Goal: Communication & Community: Answer question/provide support

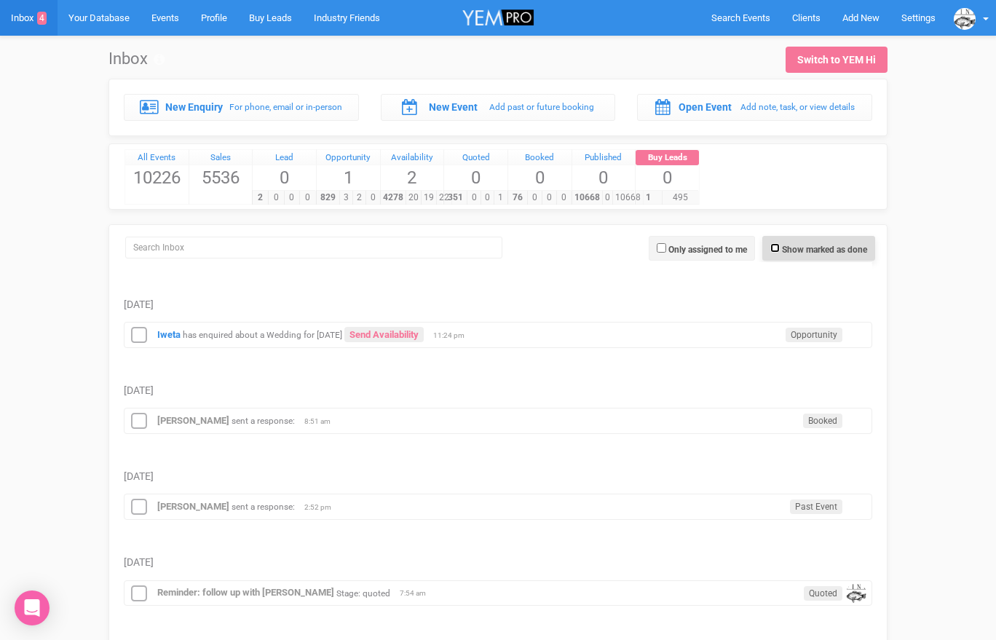
click at [774, 248] on input "Show marked as done" at bounding box center [774, 247] width 9 height 9
checkbox input "true"
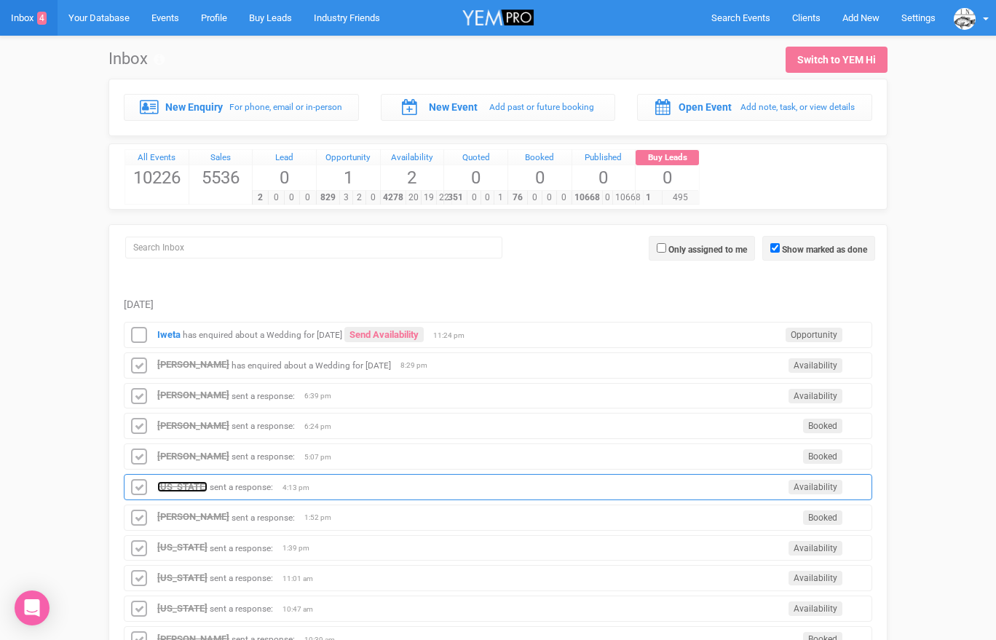
click at [183, 482] on strong "[US_STATE]" at bounding box center [182, 486] width 50 height 11
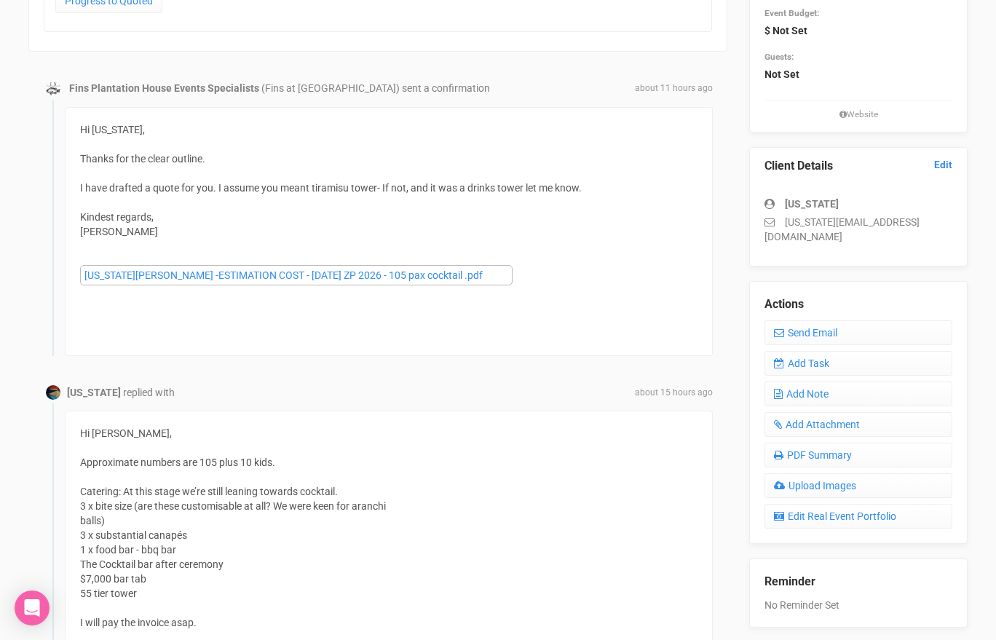
scroll to position [335, 0]
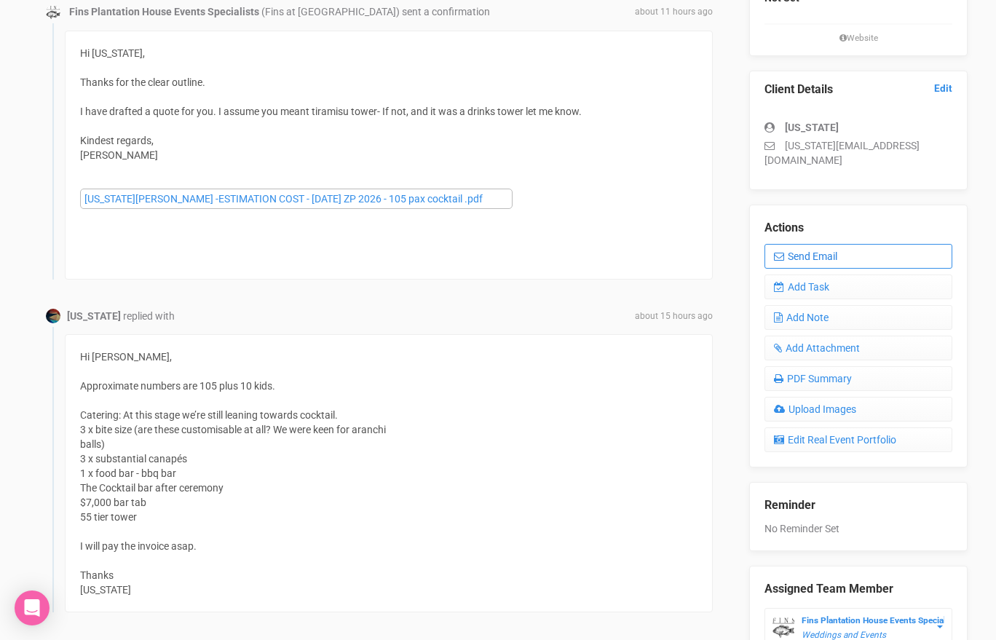
click at [781, 244] on link "Send Email" at bounding box center [859, 256] width 188 height 25
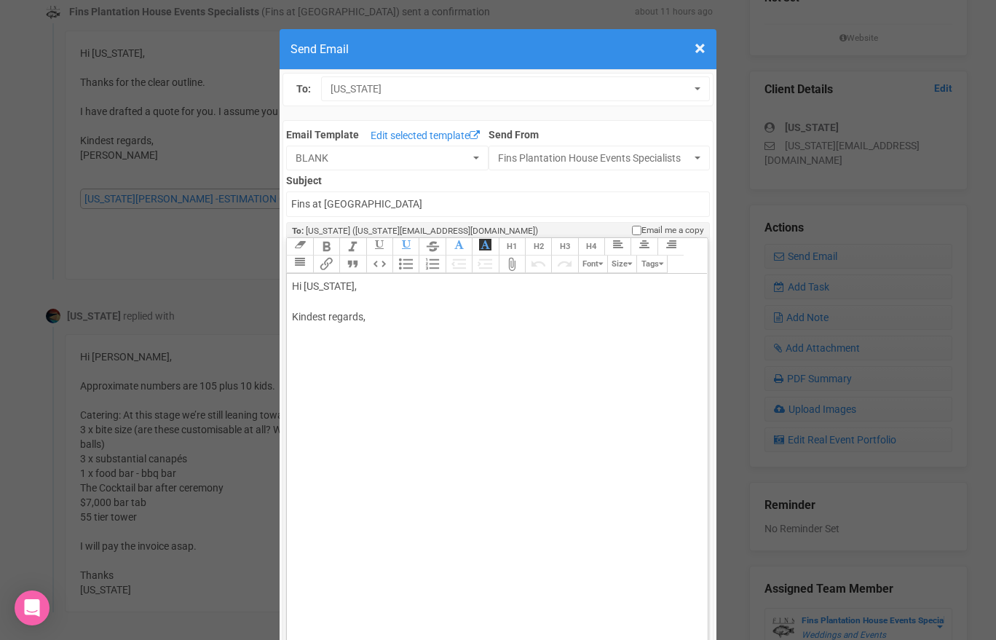
click at [391, 306] on div "Hi [US_STATE], Kindest regards," at bounding box center [494, 317] width 405 height 76
click at [467, 333] on div "Hi [US_STATE], Sorry also YES no problen customising canapes and arancini is fi…" at bounding box center [494, 325] width 405 height 92
click at [292, 330] on trix-editor "Hi [US_STATE], Sorry also YES no problen customising canapes and arancini is fi…" at bounding box center [497, 466] width 420 height 384
type trix-editor "<div>Hi [US_STATE],<br><br>Sorry also YES no problen customising canapes and ar…"
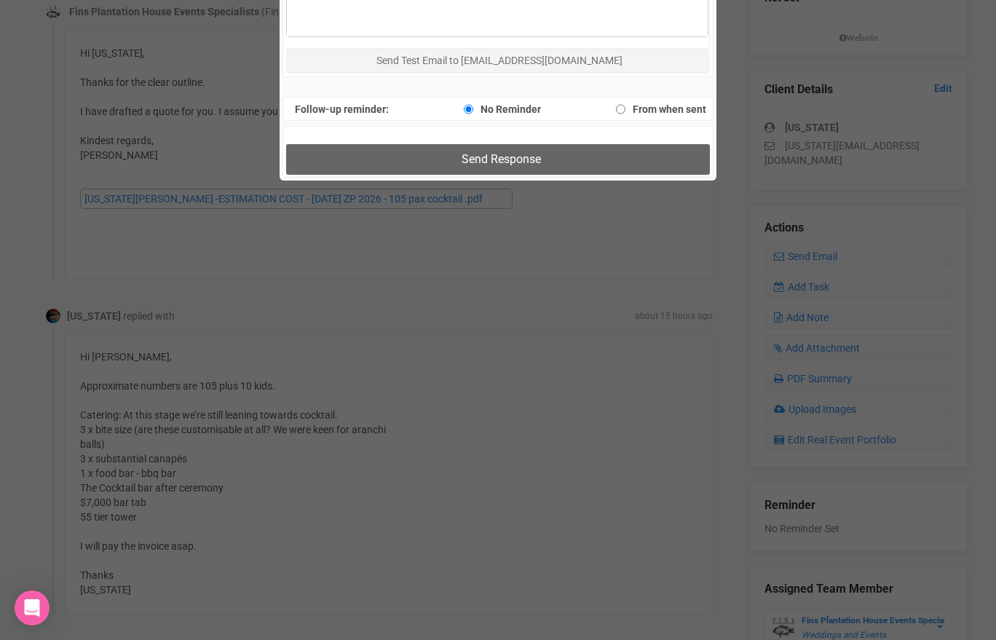
scroll to position [1169, 0]
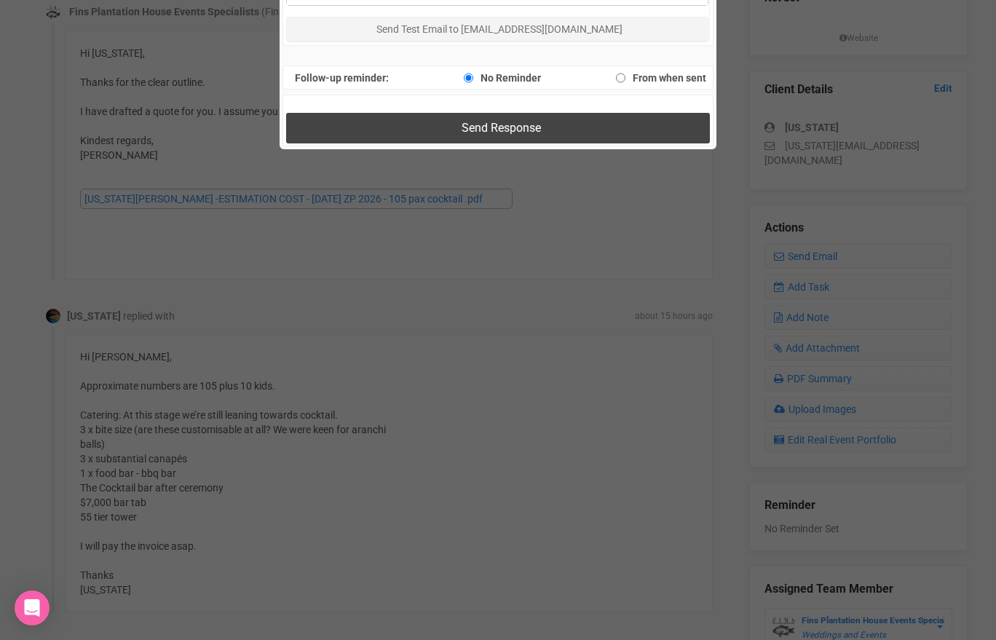
click at [403, 137] on button "Send Response" at bounding box center [497, 128] width 423 height 30
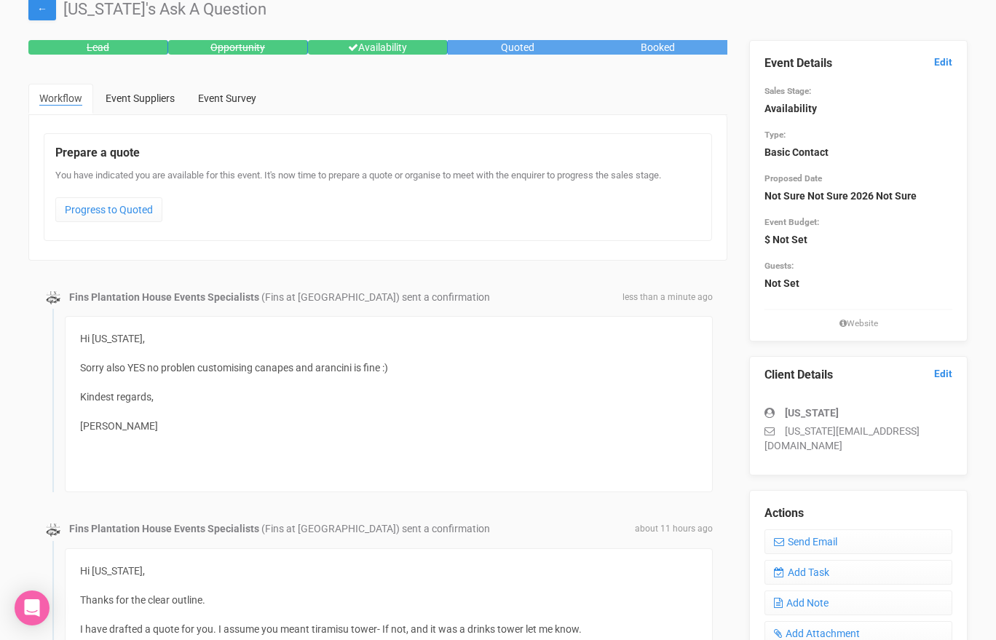
scroll to position [0, 0]
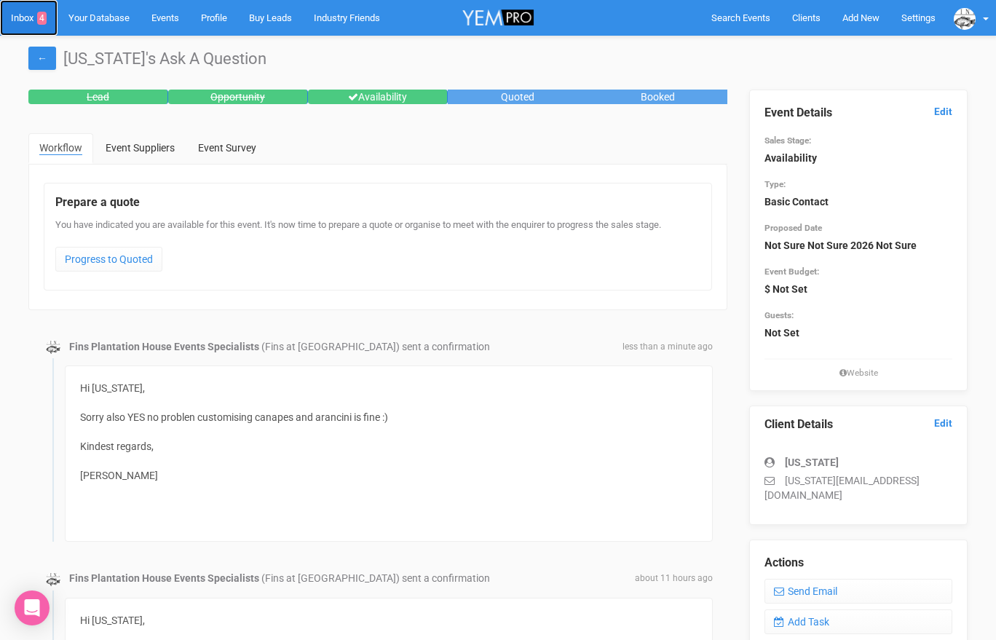
click at [23, 20] on link "Inbox 4" at bounding box center [29, 18] width 58 height 36
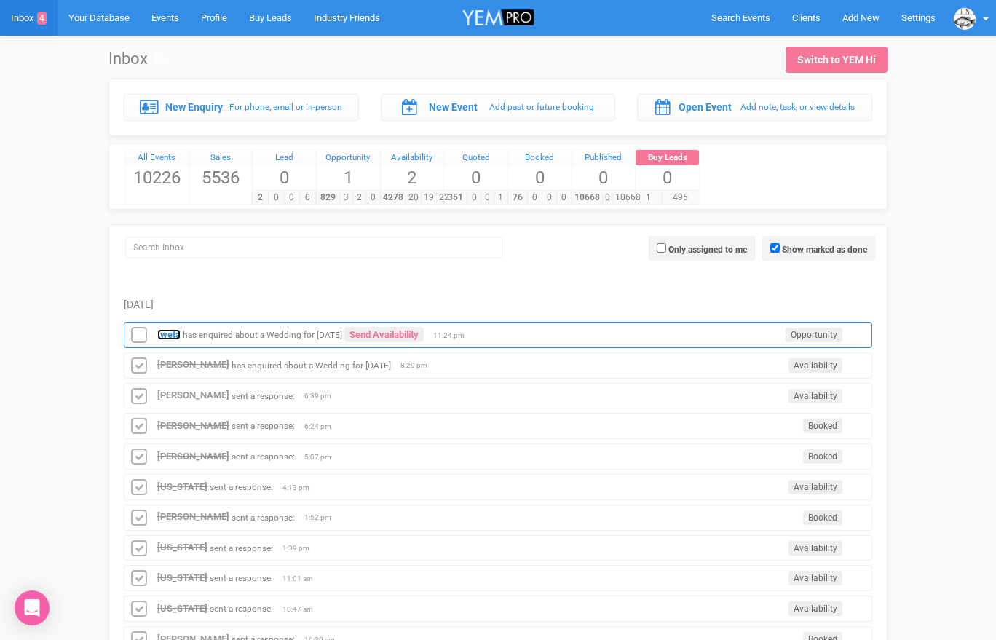
click at [164, 329] on strong "Iweta" at bounding box center [168, 334] width 23 height 11
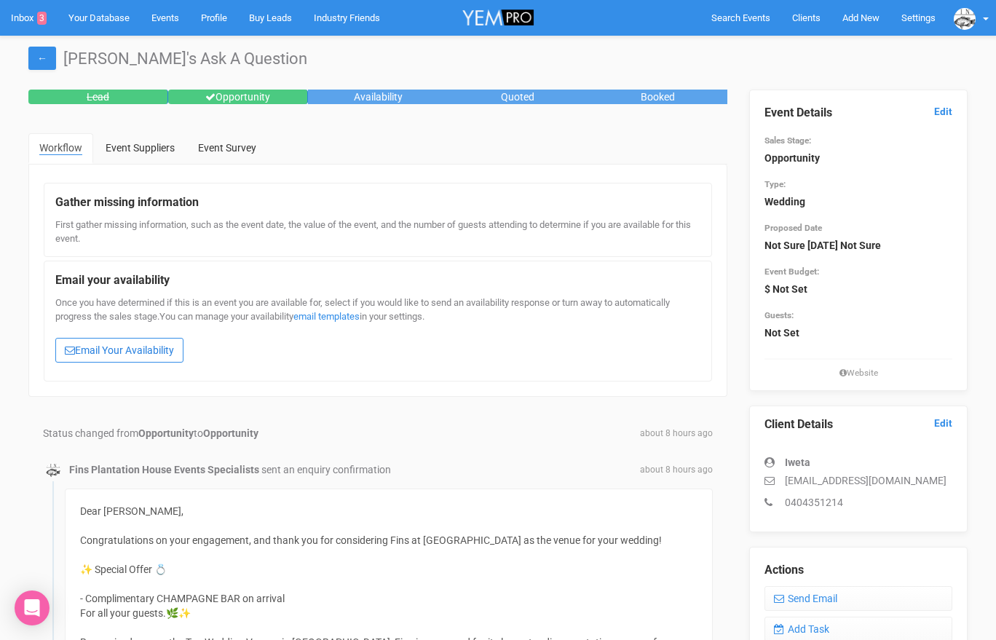
click at [172, 352] on link "Email Your Availability" at bounding box center [119, 350] width 128 height 25
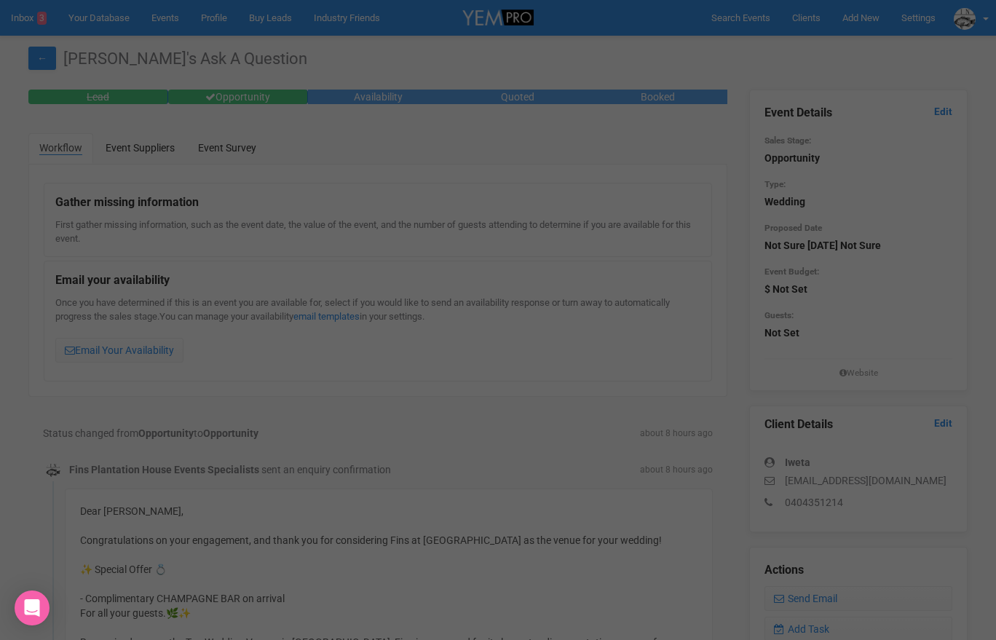
scroll to position [1, 0]
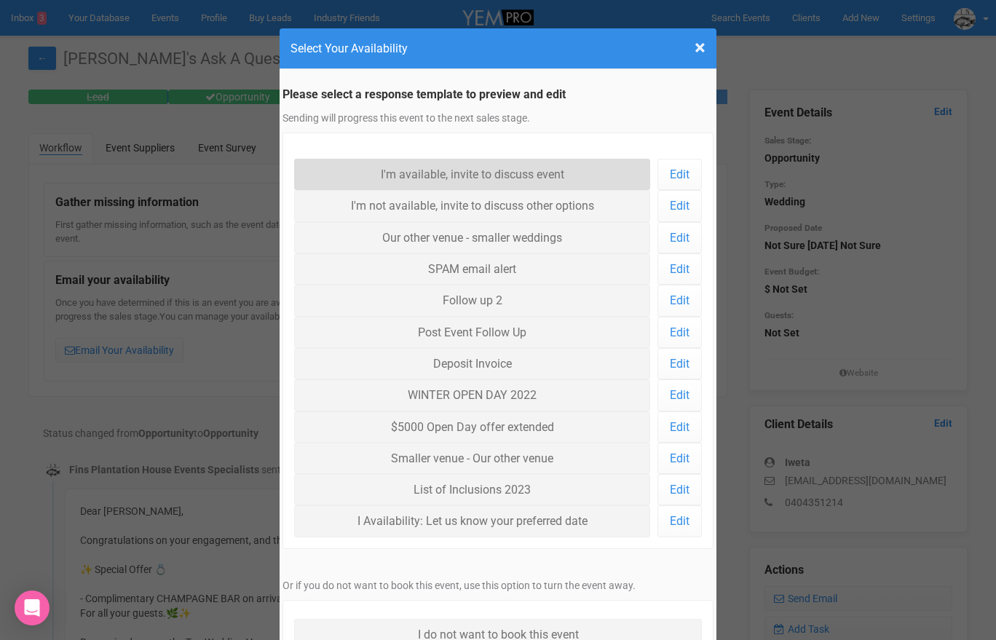
click at [419, 170] on link "I'm available, invite to discuss event" at bounding box center [472, 174] width 356 height 31
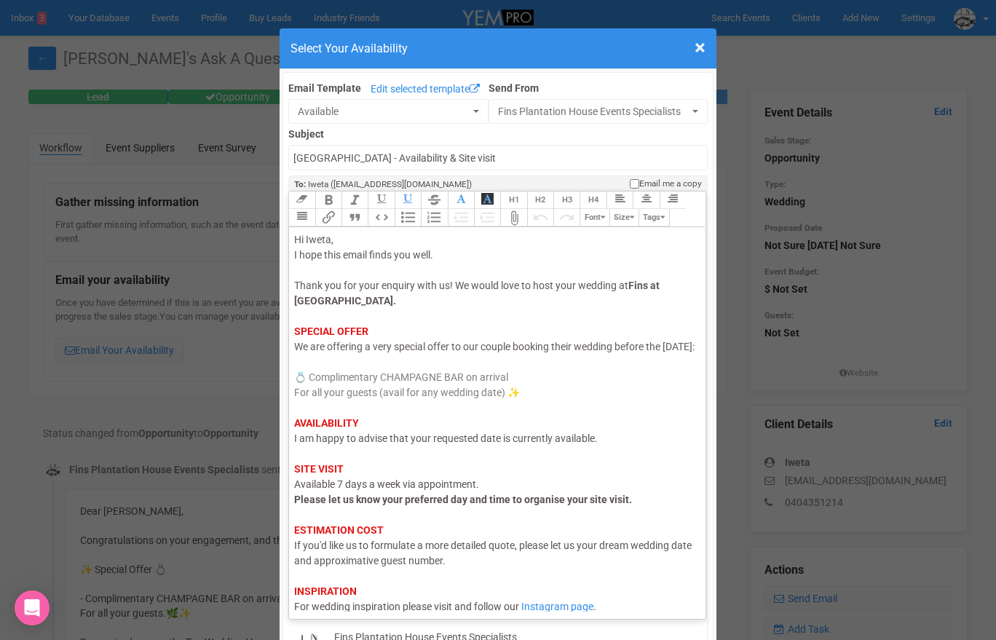
drag, startPoint x: 345, startPoint y: 359, endPoint x: 295, endPoint y: 360, distance: 50.2
click at [295, 352] on span "We are offering a very special offer to our couple booking their wedding before…" at bounding box center [494, 347] width 400 height 12
click at [369, 444] on span "I am happy to advise that your requested date is currently available." at bounding box center [446, 439] width 304 height 12
drag, startPoint x: 411, startPoint y: 455, endPoint x: 586, endPoint y: 469, distance: 176.0
click at [586, 469] on div "Hi Iweta, I hope this email finds you well. Thank you for your enquiry with us!…" at bounding box center [494, 438] width 401 height 413
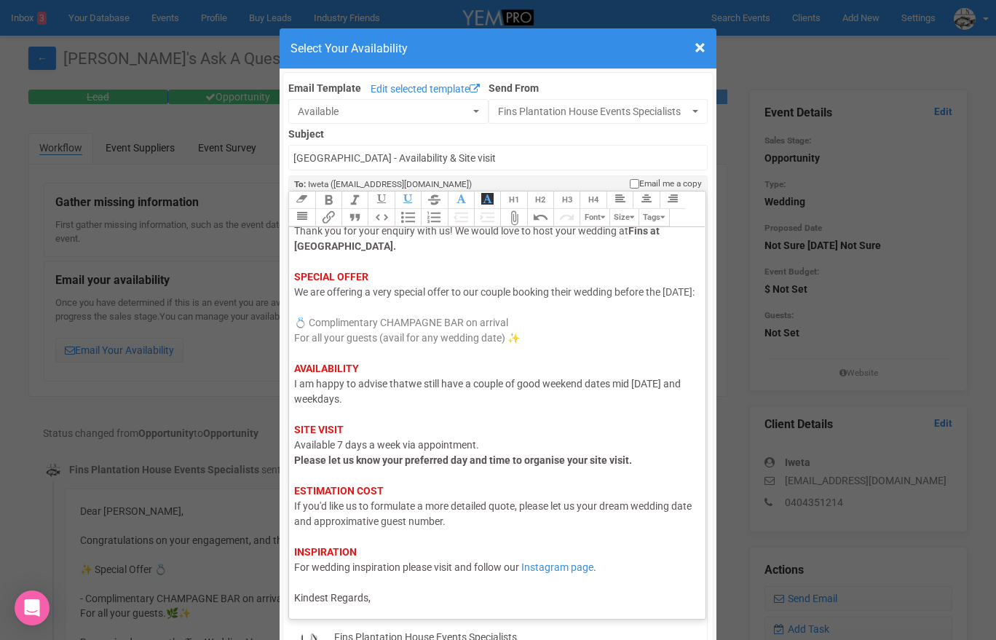
scroll to position [16, 0]
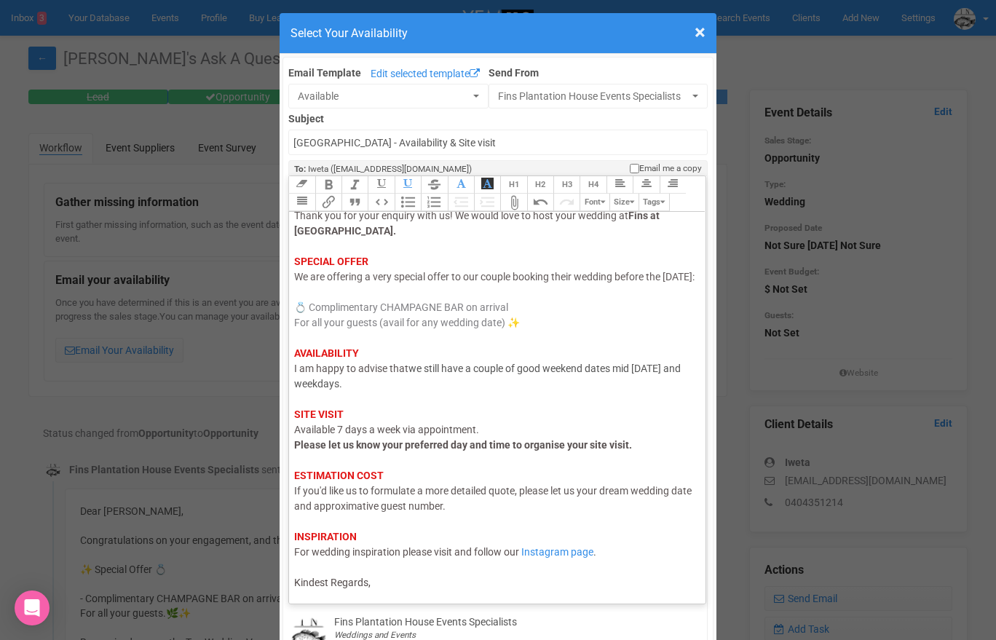
click at [469, 580] on div "Hi Iweta, I hope this email finds you well. Thank you for your enquiry with us!…" at bounding box center [494, 376] width 401 height 428
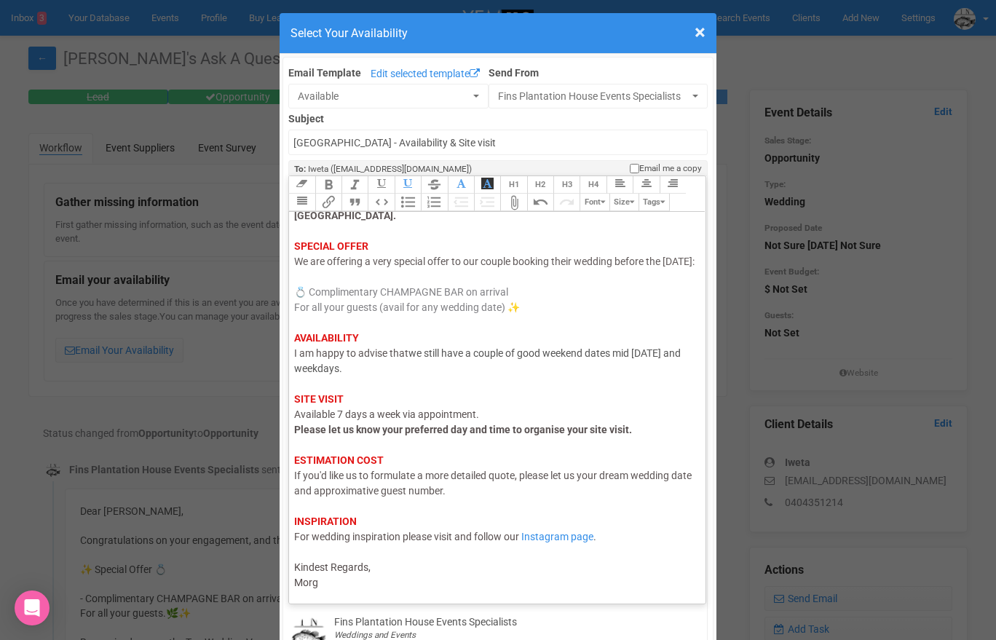
type trix-editor "<div><span style="color: rgb(95, 88, 88);">Hi Iweta,</span><br><span style="col…"
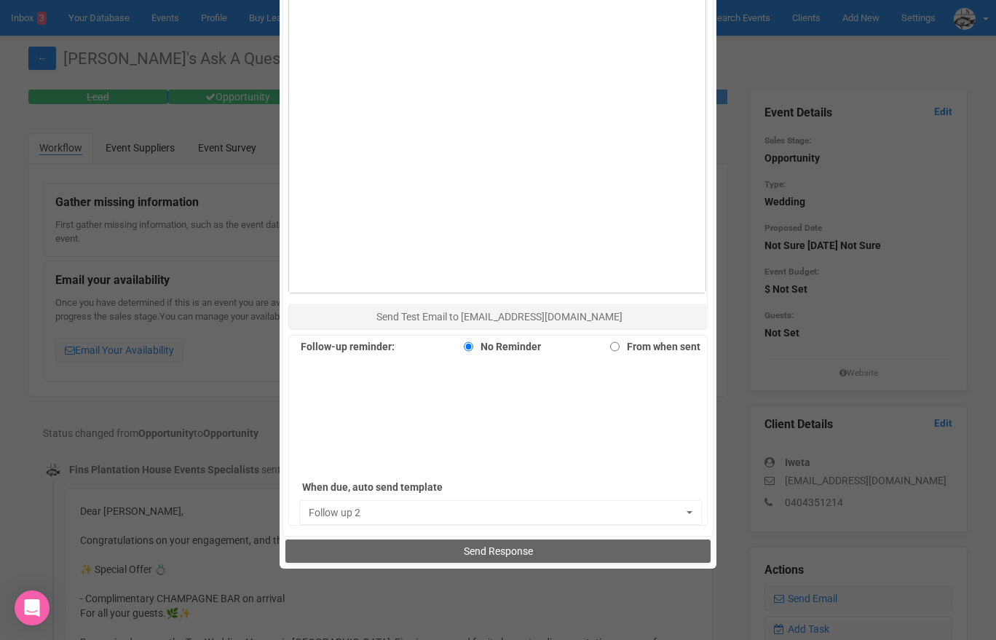
scroll to position [872, 0]
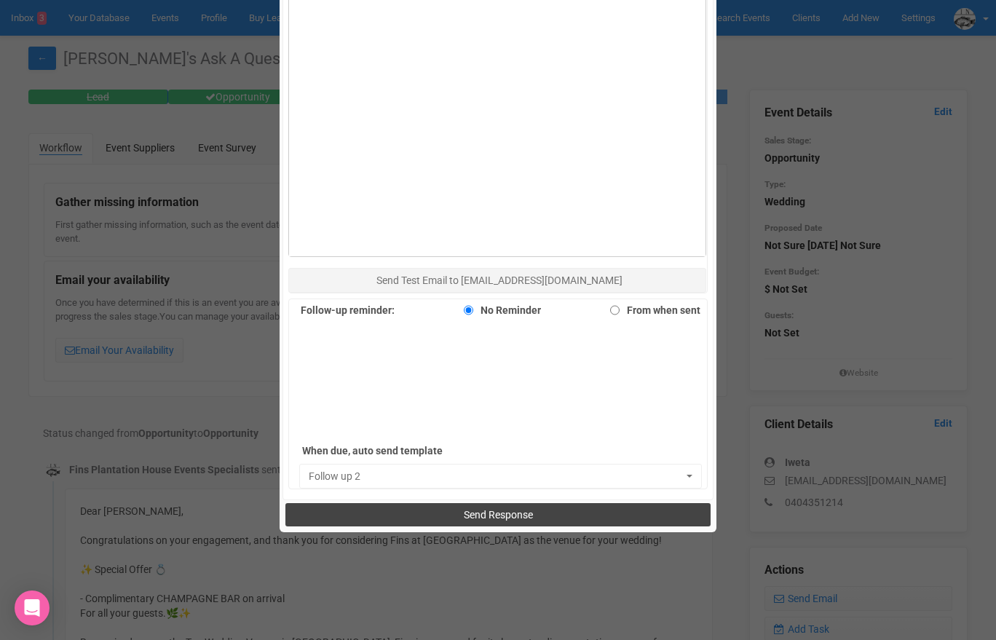
click at [480, 516] on span "Send Response" at bounding box center [498, 515] width 69 height 12
